Goal: Find specific page/section: Find specific page/section

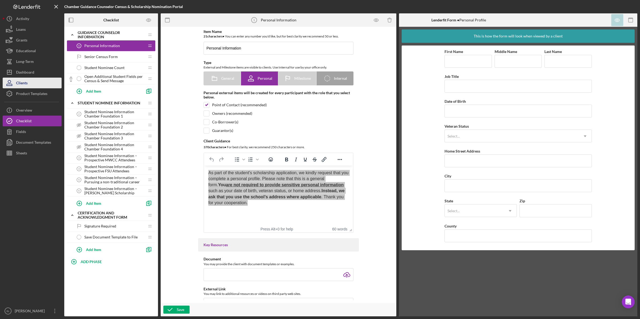
click at [27, 84] on div "Clients" at bounding box center [22, 84] width 12 height 12
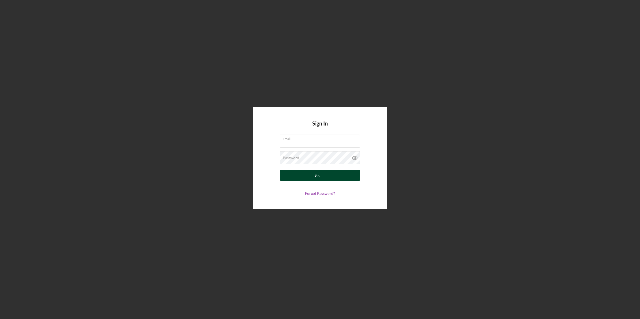
type input "[EMAIL_ADDRESS][DOMAIN_NAME]"
click at [309, 175] on button "Sign In" at bounding box center [320, 175] width 80 height 11
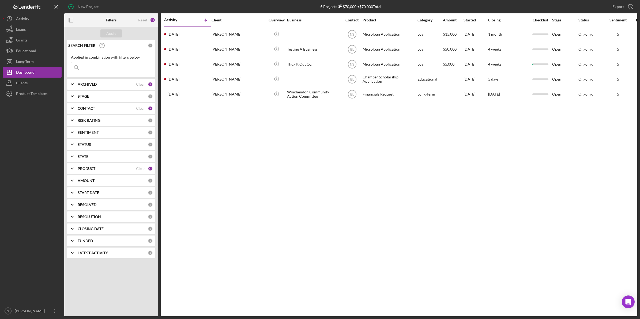
click at [106, 67] on input at bounding box center [111, 67] width 80 height 11
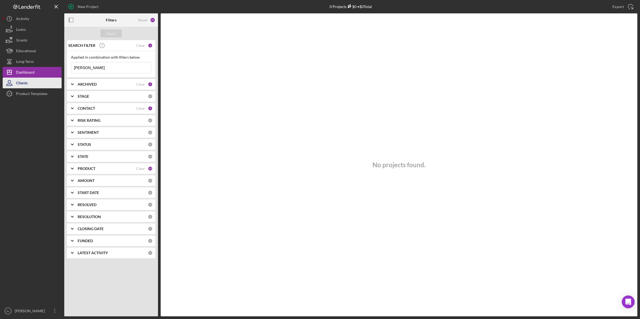
type input "Kelley"
drag, startPoint x: 23, startPoint y: 82, endPoint x: 27, endPoint y: 83, distance: 4.4
click at [23, 82] on div "Clients" at bounding box center [22, 84] width 12 height 12
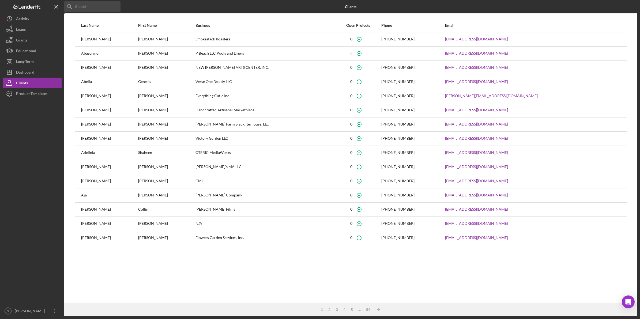
click at [101, 7] on input at bounding box center [92, 6] width 56 height 11
type input "kelley"
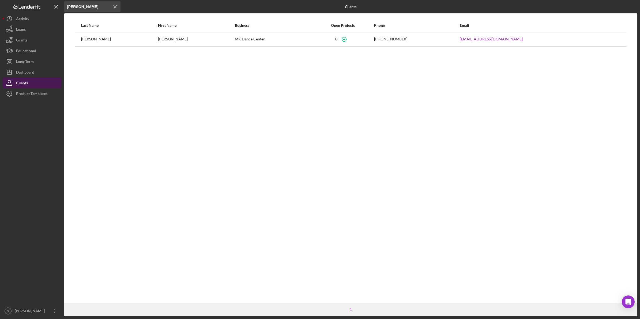
click at [25, 74] on div "Dashboard" at bounding box center [25, 73] width 18 height 12
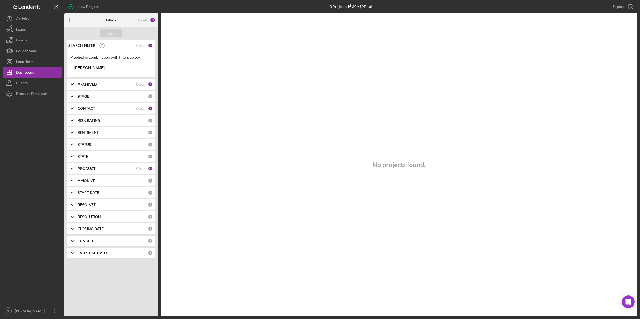
drag, startPoint x: 100, startPoint y: 67, endPoint x: 69, endPoint y: 66, distance: 31.6
click at [69, 66] on div "Applied in combination with filters below Kelley Icon/Menu Close" at bounding box center [111, 64] width 88 height 27
click at [30, 81] on button "Clients" at bounding box center [32, 83] width 59 height 11
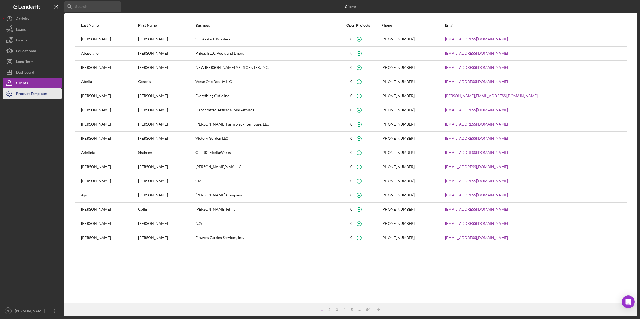
click at [54, 97] on button "Product Templates" at bounding box center [32, 93] width 59 height 11
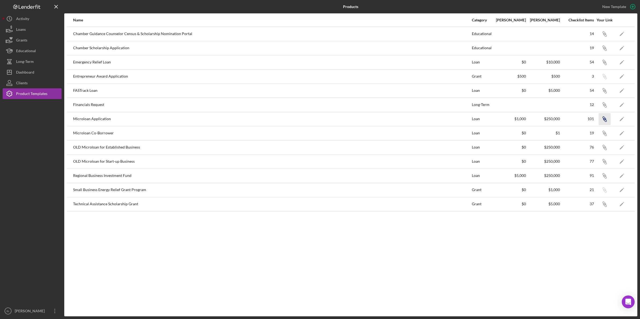
click at [601, 121] on icon "Icon/Link" at bounding box center [604, 119] width 12 height 12
